Goal: Task Accomplishment & Management: Use online tool/utility

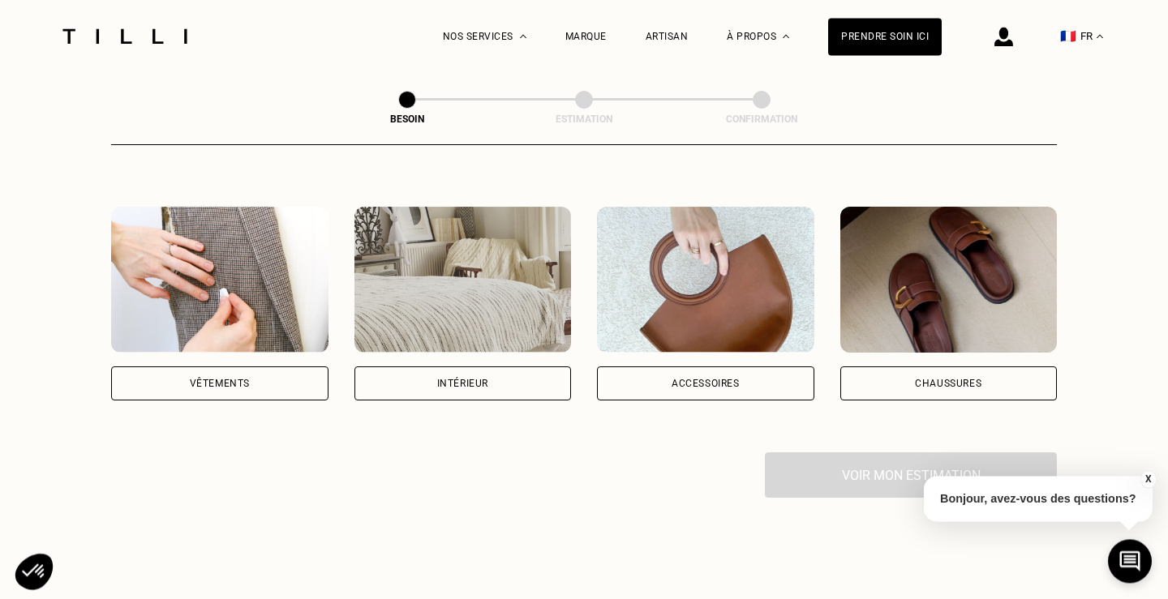
scroll to position [248, 0]
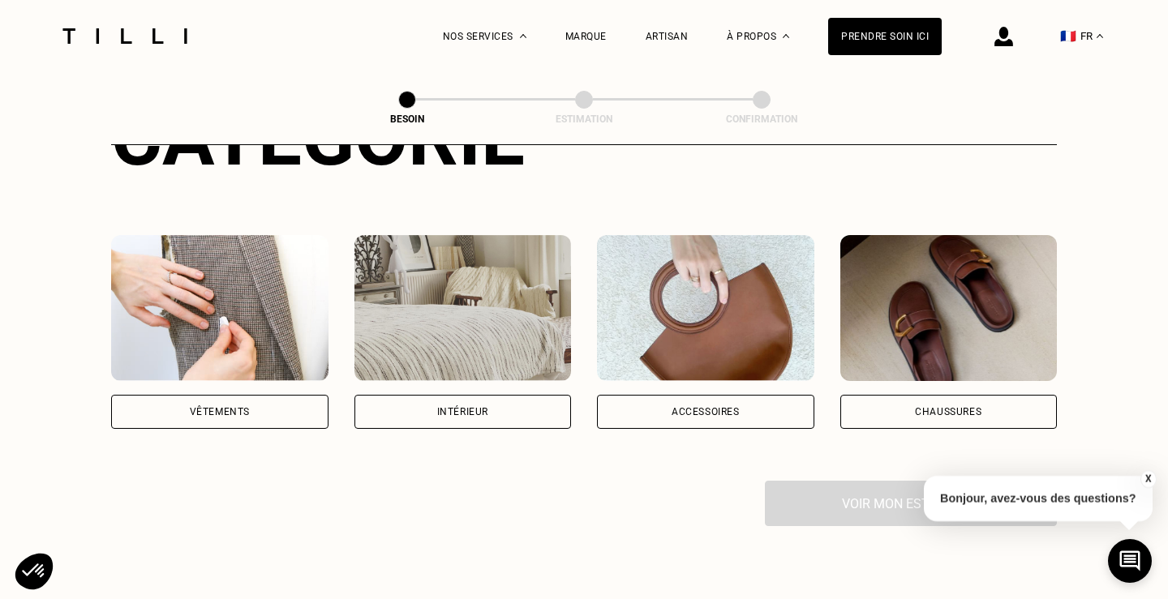
click at [903, 395] on div "Chaussures" at bounding box center [948, 412] width 217 height 34
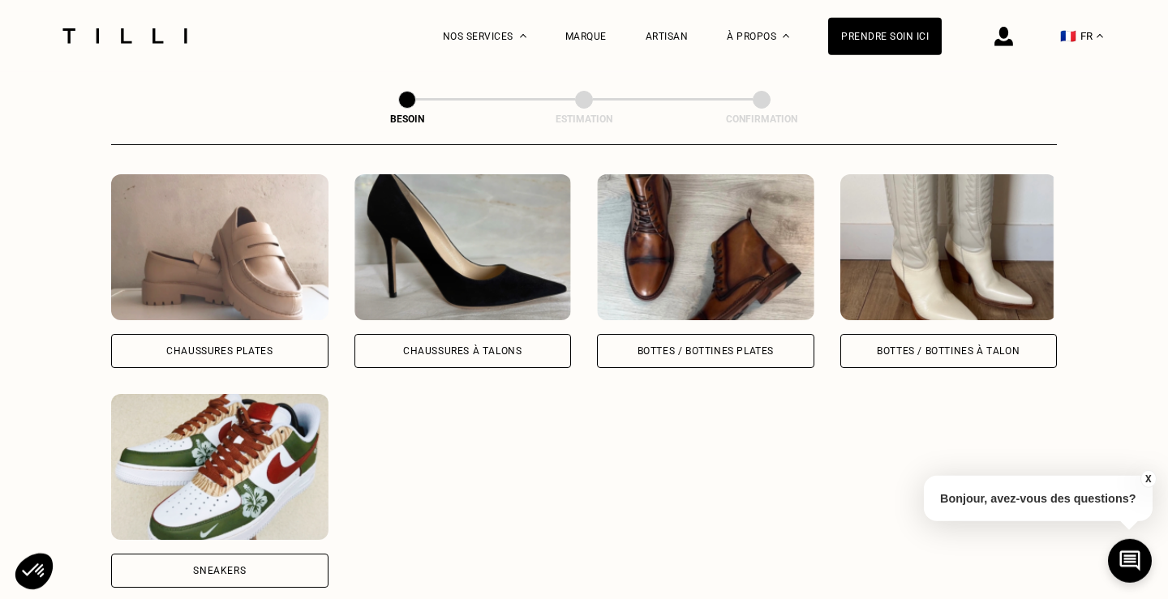
scroll to position [778, 0]
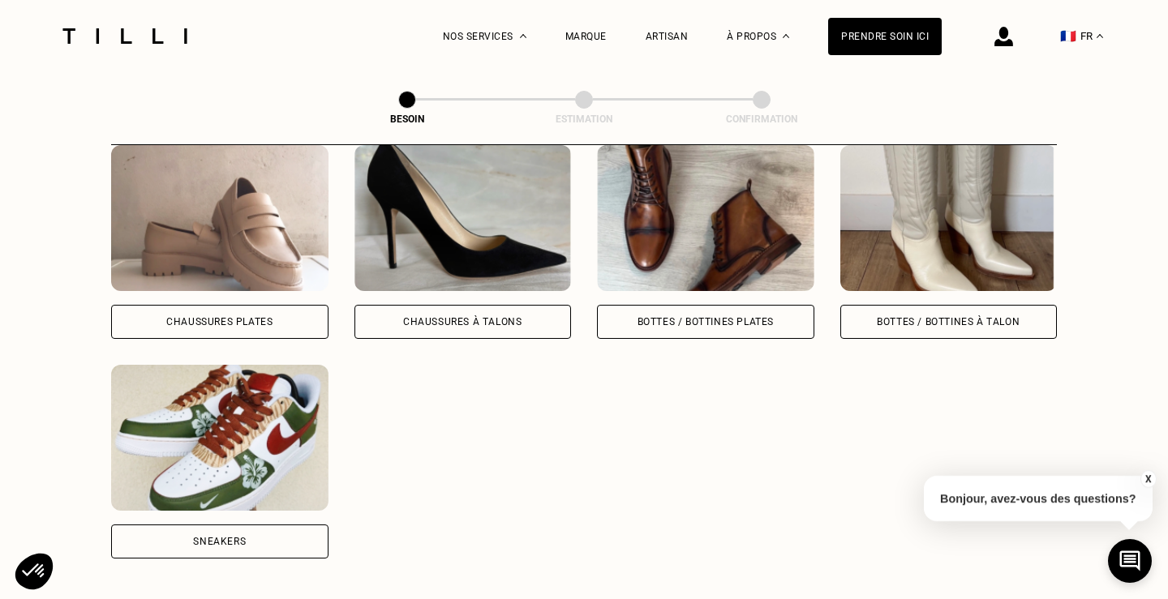
click at [287, 309] on div "Chaussures Plates" at bounding box center [219, 322] width 217 height 34
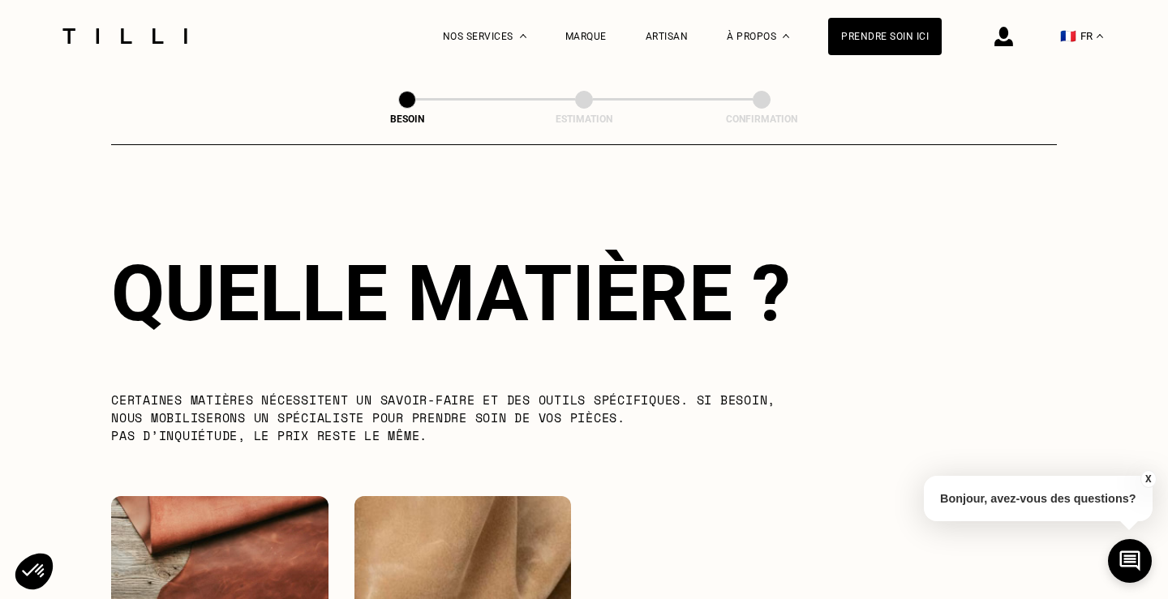
scroll to position [1523, 0]
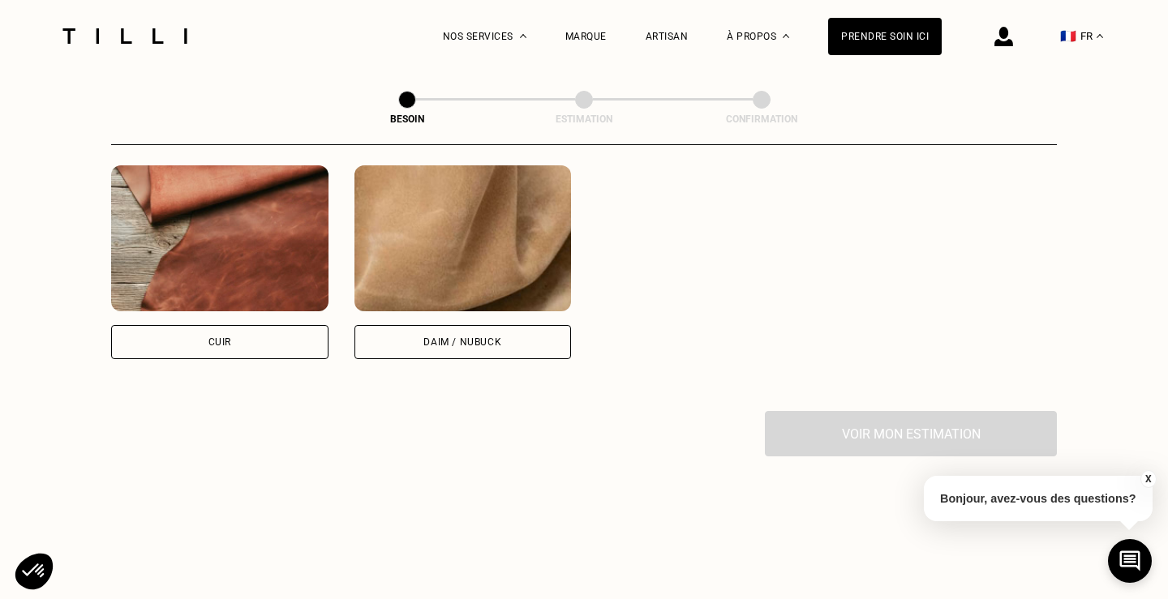
click at [289, 334] on div "Cuir" at bounding box center [219, 342] width 217 height 34
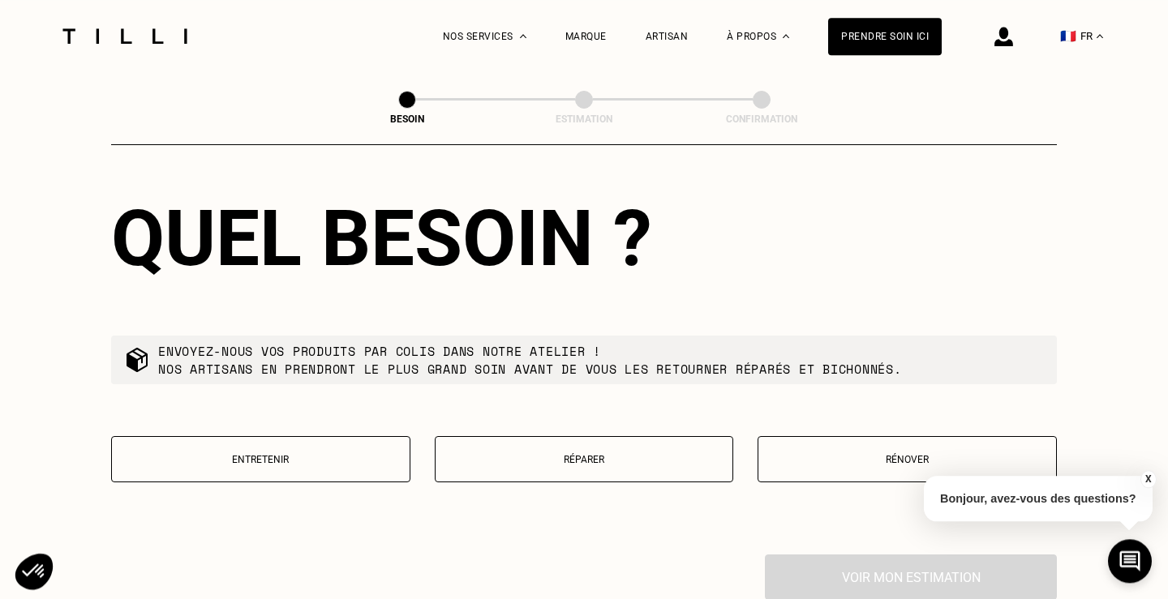
scroll to position [1823, 0]
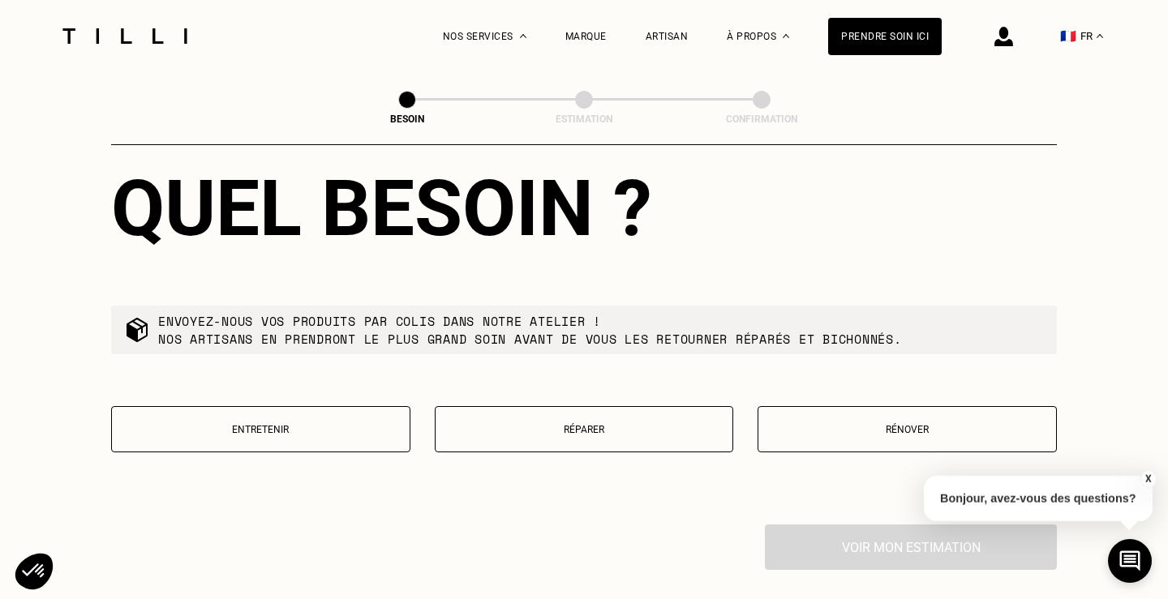
click at [597, 424] on p "Réparer" at bounding box center [583, 429] width 281 height 11
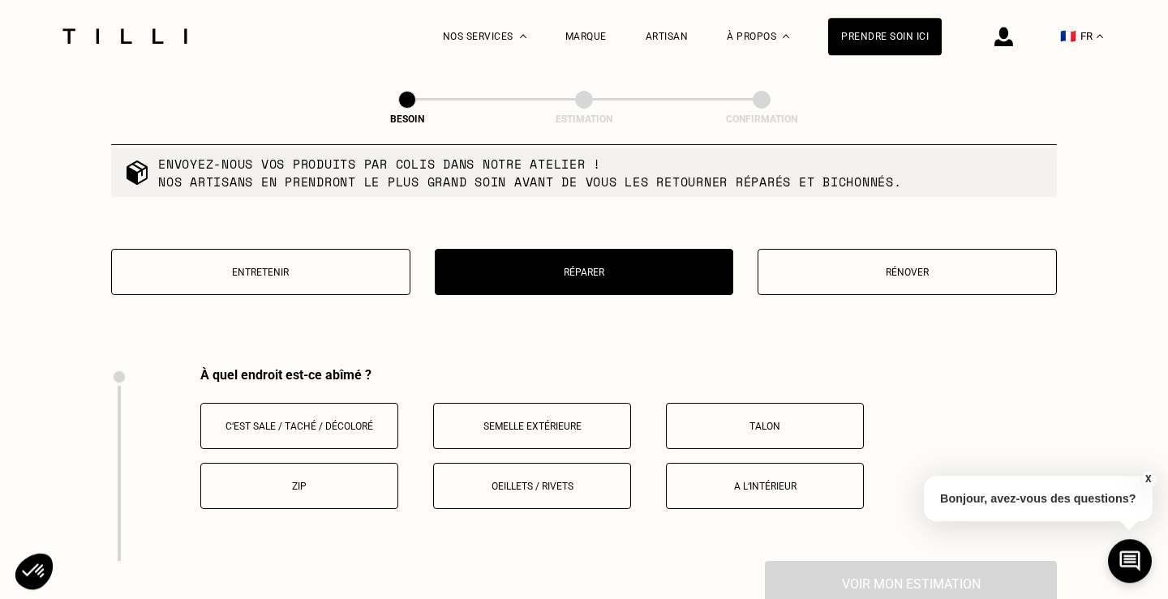
scroll to position [1979, 0]
click at [869, 281] on button "Rénover" at bounding box center [906, 274] width 299 height 46
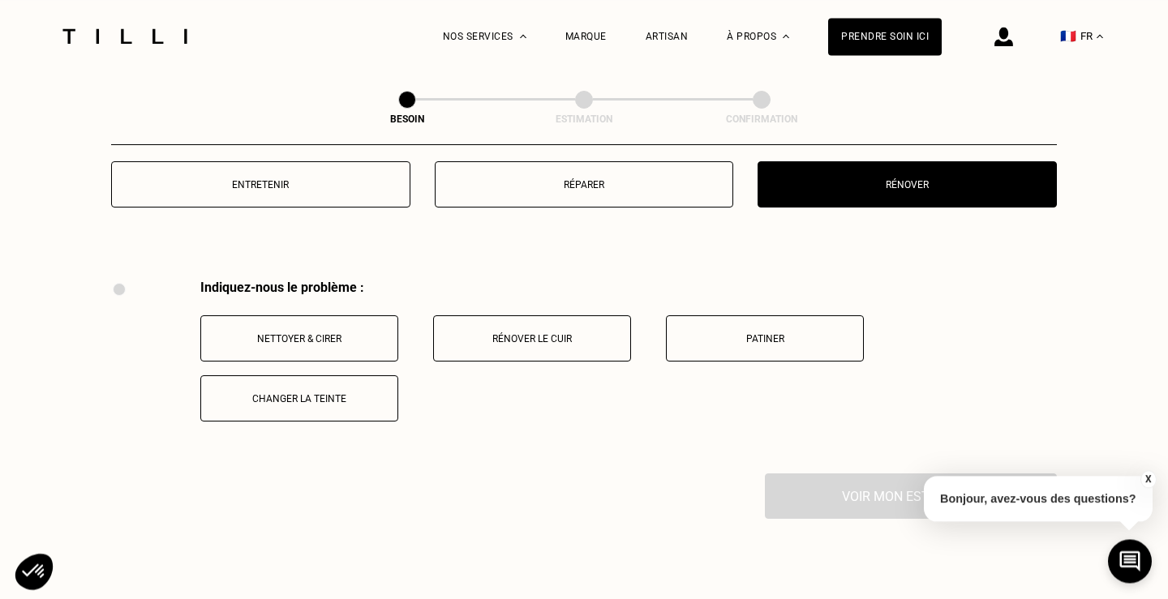
scroll to position [1991, 0]
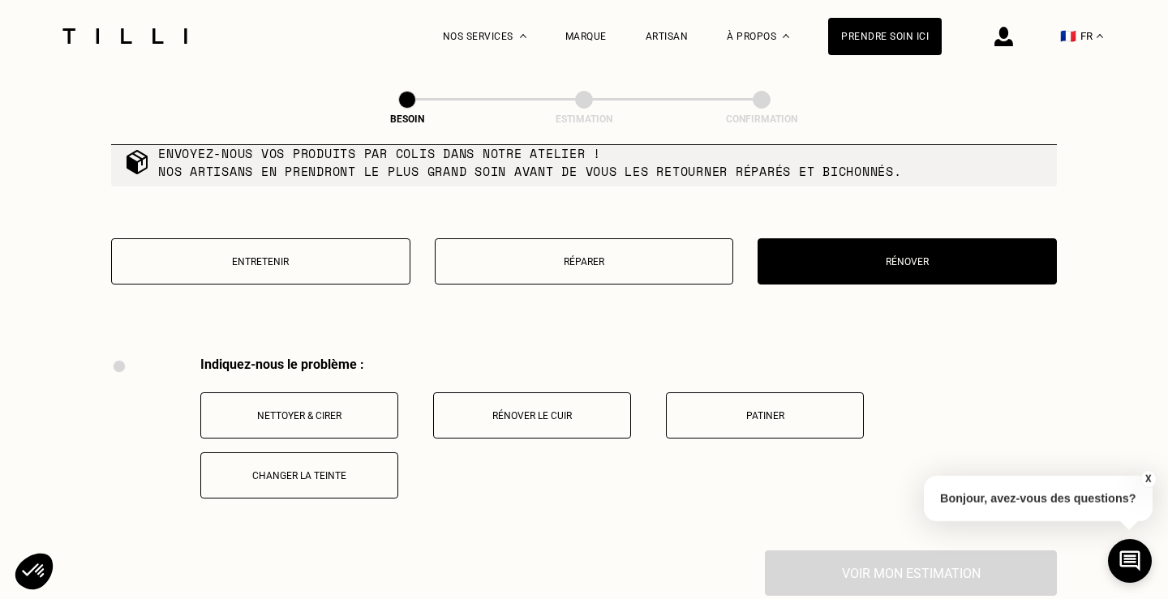
click at [319, 269] on button "Entretenir" at bounding box center [260, 261] width 299 height 46
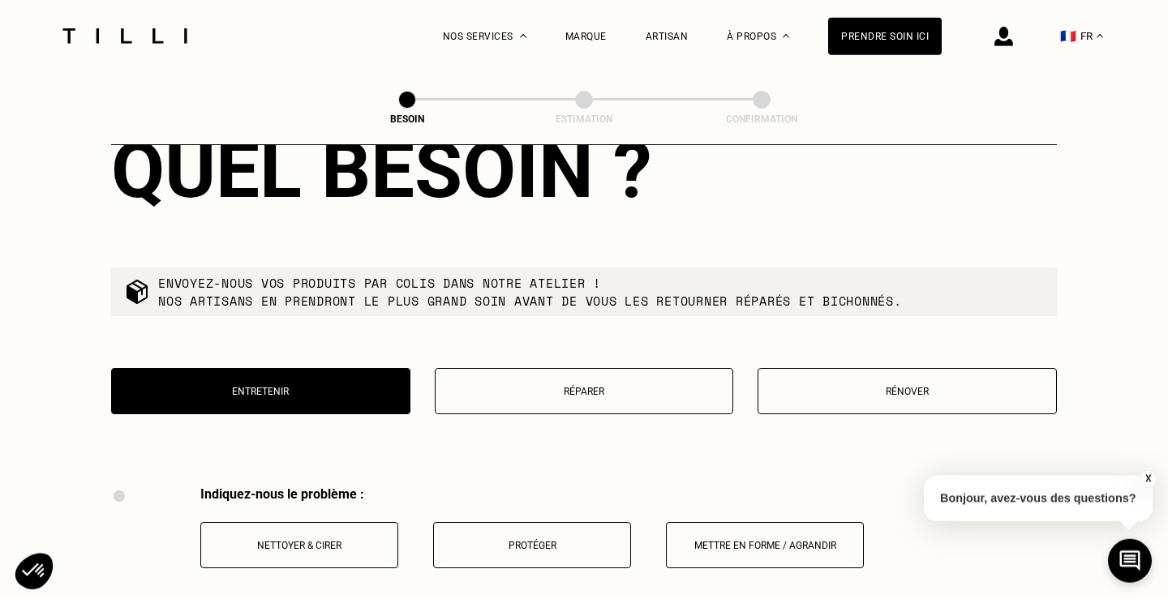
scroll to position [1826, 0]
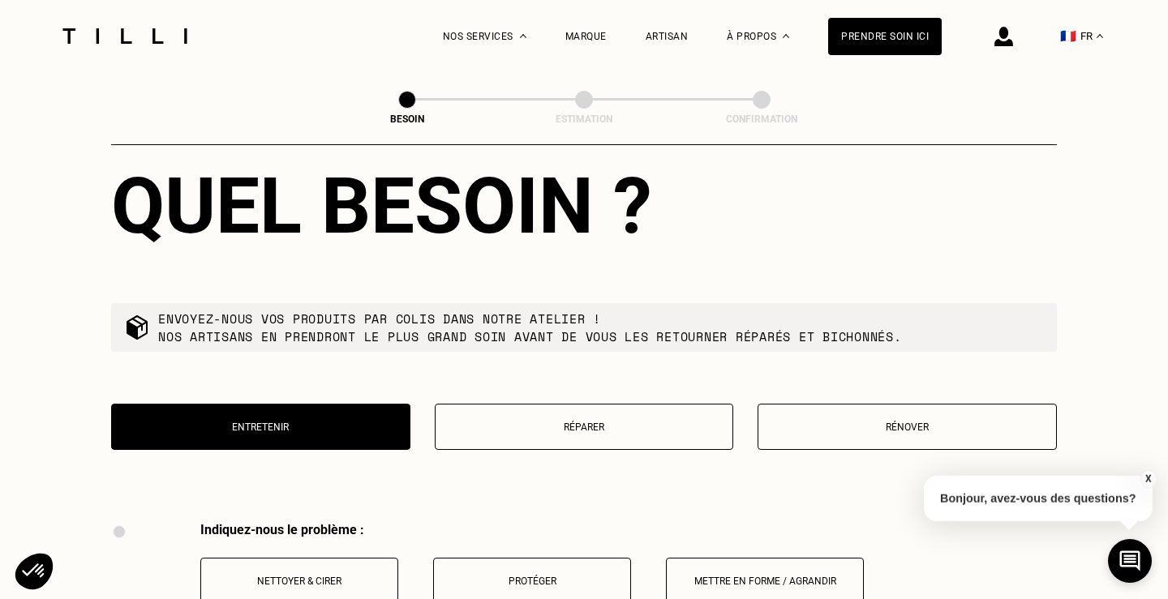
click at [556, 379] on div "Quel besoin ? Envoyez-nous vos produits par colis dans notre atelier ! Nos arti…" at bounding box center [583, 315] width 945 height 413
click at [564, 422] on p "Réparer" at bounding box center [583, 427] width 281 height 11
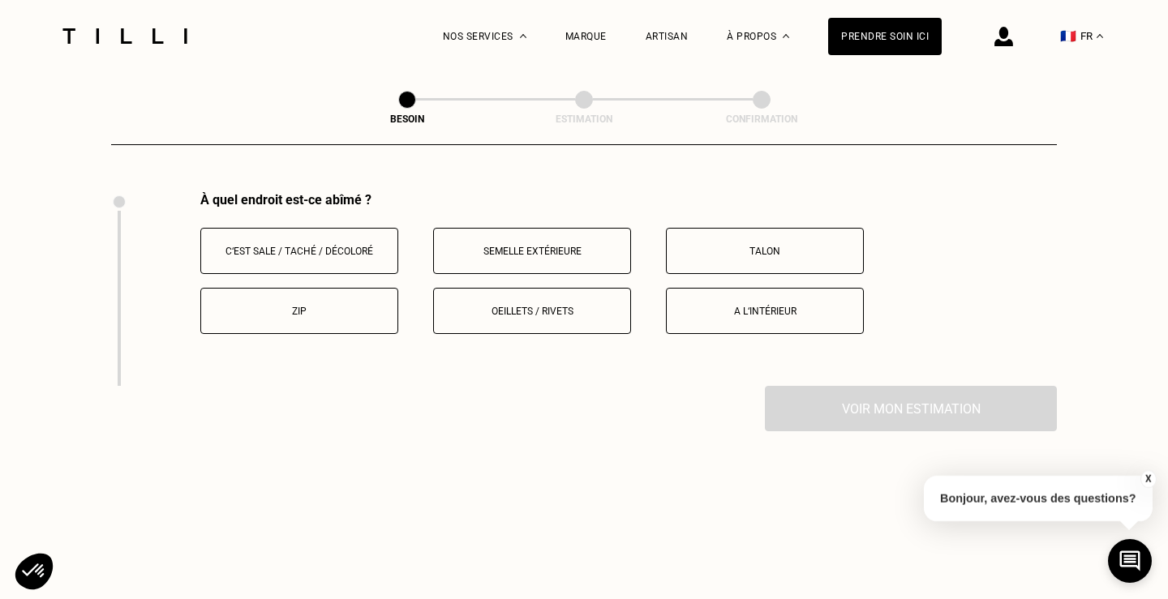
scroll to position [2157, 0]
click at [542, 305] on p "Oeillets / rivets" at bounding box center [532, 310] width 180 height 11
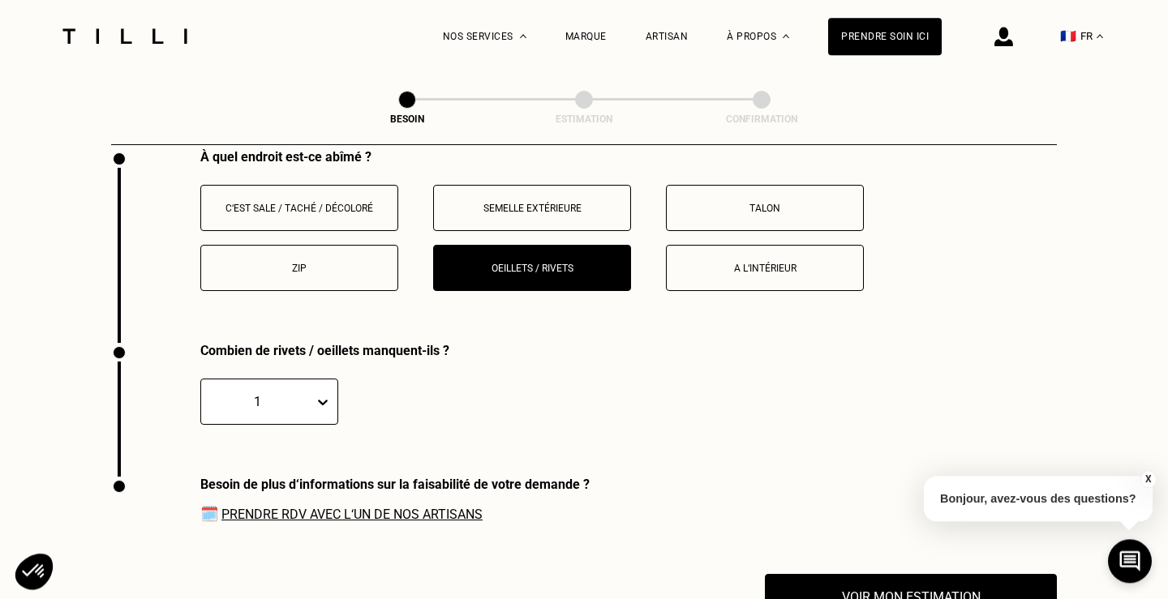
scroll to position [2268, 0]
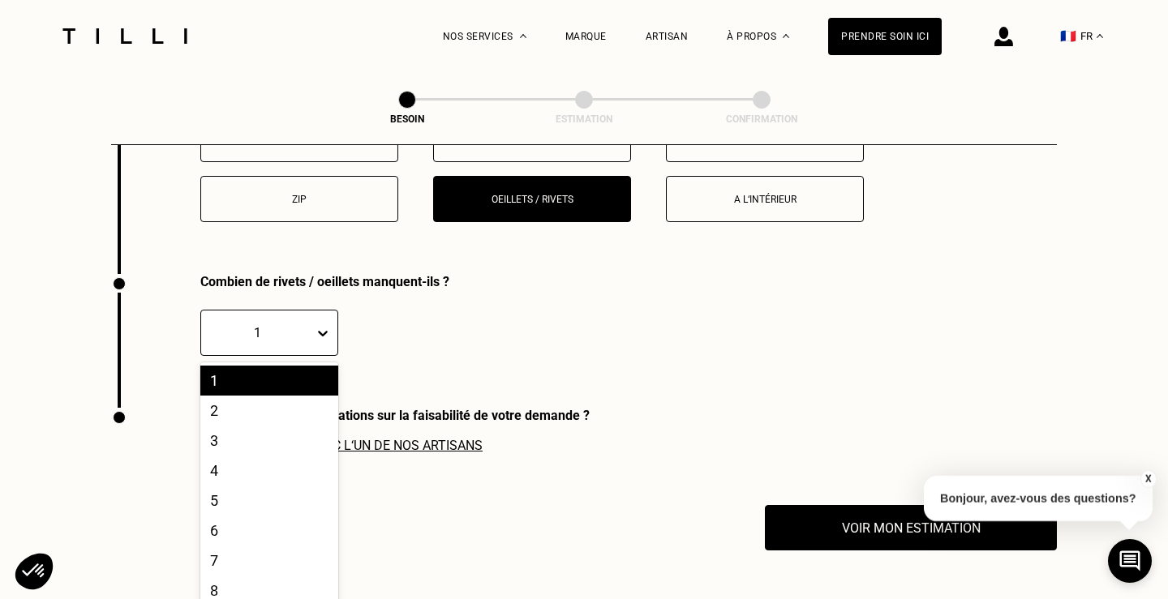
click at [314, 331] on span at bounding box center [314, 333] width 1 height 32
click at [305, 397] on div "2" at bounding box center [269, 411] width 138 height 30
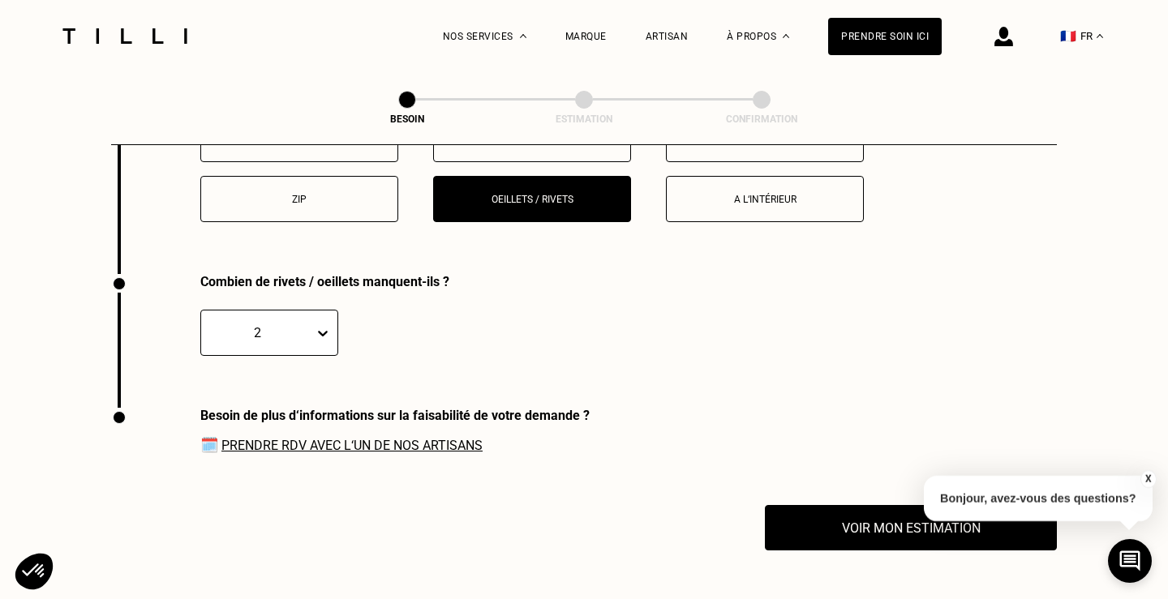
click at [311, 438] on link "Prendre RDV avec l‘un de nos artisans" at bounding box center [351, 445] width 261 height 15
